Goal: Navigation & Orientation: Find specific page/section

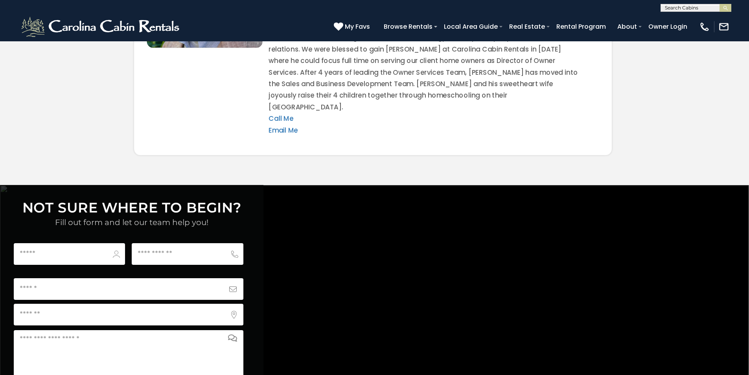
scroll to position [2850, 0]
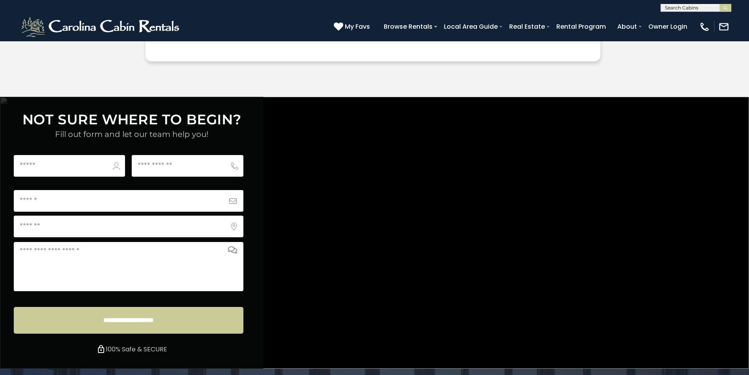
scroll to position [2928, 0]
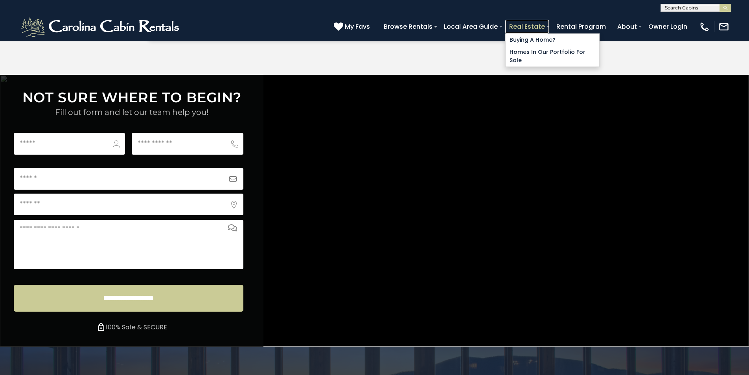
click at [549, 23] on link "Real Estate" at bounding box center [527, 27] width 44 height 14
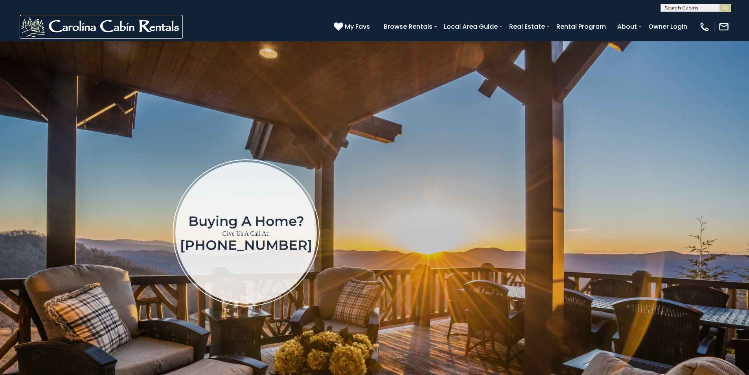
click at [22, 27] on img at bounding box center [101, 27] width 163 height 24
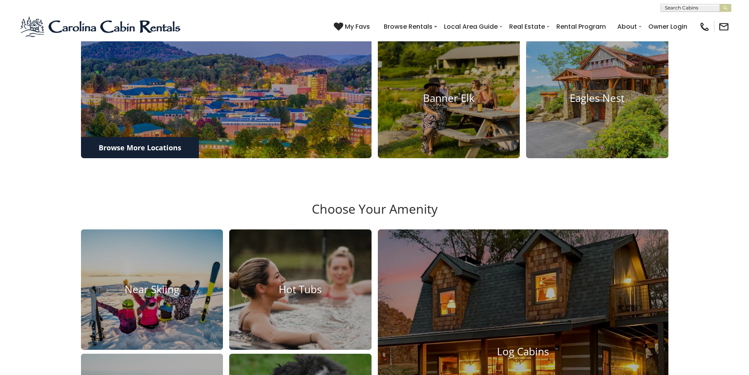
scroll to position [524, 0]
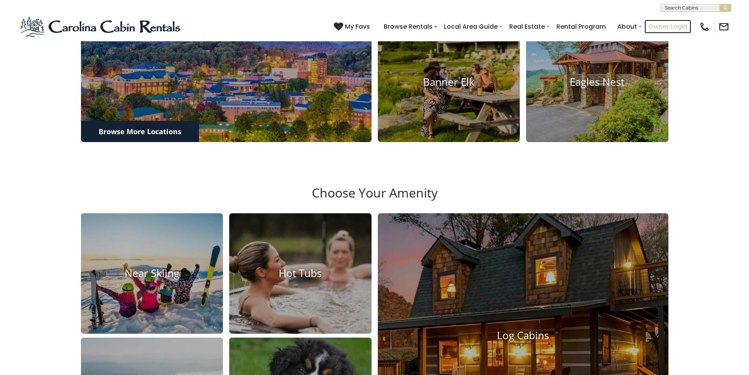
click at [675, 22] on link "Owner Login" at bounding box center [667, 27] width 47 height 14
